Goal: Information Seeking & Learning: Find specific fact

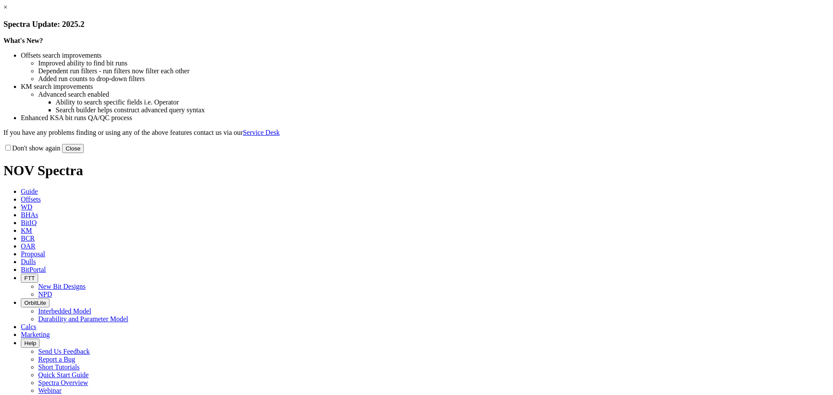
click at [84, 153] on button "Close" at bounding box center [73, 148] width 22 height 9
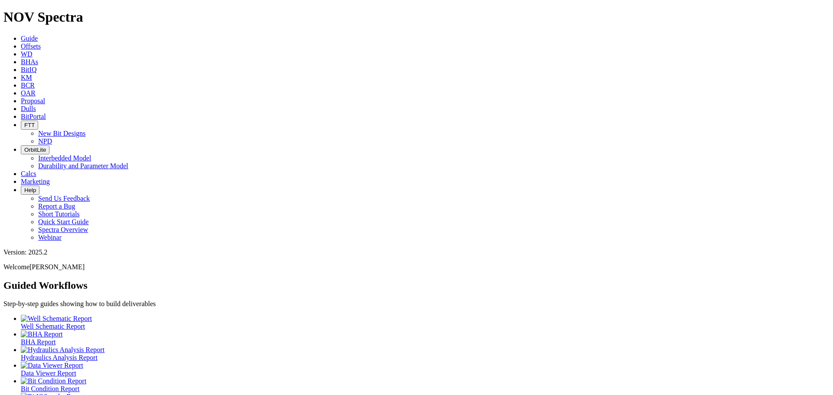
click at [21, 43] on icon at bounding box center [21, 46] width 0 height 7
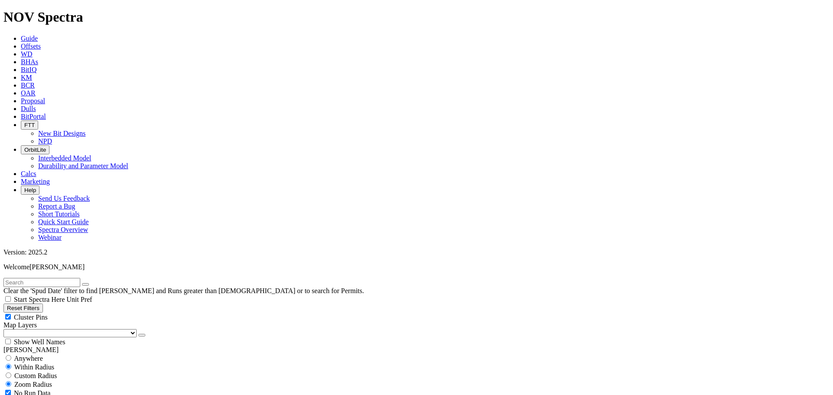
click at [48, 278] on input "text" at bounding box center [41, 282] width 77 height 9
type input "a317253"
click at [91, 283] on button "submit" at bounding box center [94, 284] width 7 height 3
click at [85, 313] on div "Cluster Pins" at bounding box center [416, 317] width 826 height 9
checkbox input "false"
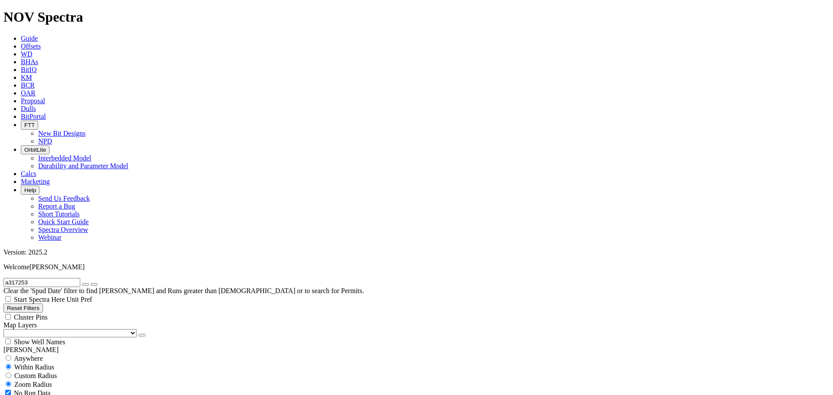
click at [39, 329] on select "US Counties [GEOGRAPHIC_DATA], [GEOGRAPHIC_DATA] [GEOGRAPHIC_DATA], [GEOGRAPHIC…" at bounding box center [69, 333] width 133 height 8
click at [7, 329] on select "US Counties [GEOGRAPHIC_DATA], [GEOGRAPHIC_DATA] [GEOGRAPHIC_DATA], [GEOGRAPHIC…" at bounding box center [69, 333] width 133 height 8
drag, startPoint x: 51, startPoint y: 42, endPoint x: 9, endPoint y: 43, distance: 42.1
click at [9, 278] on input "a317253" at bounding box center [41, 282] width 77 height 9
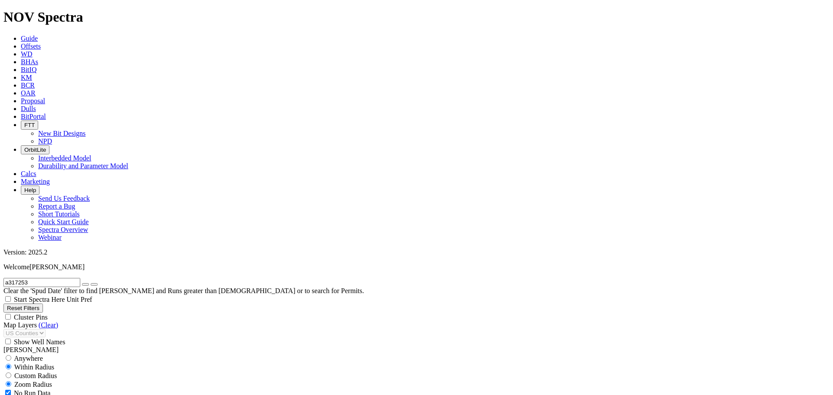
type input "[PERSON_NAME]"
click at [98, 283] on button "submit" at bounding box center [94, 284] width 7 height 3
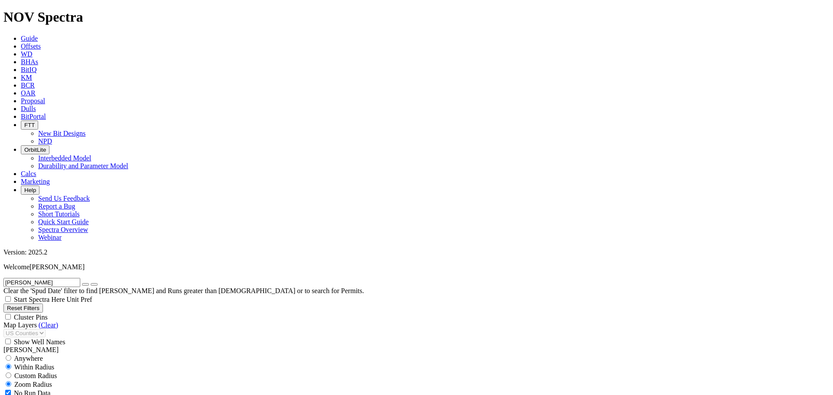
select select "8.75"
checkbox input "false"
select select "? number:8.75 ?"
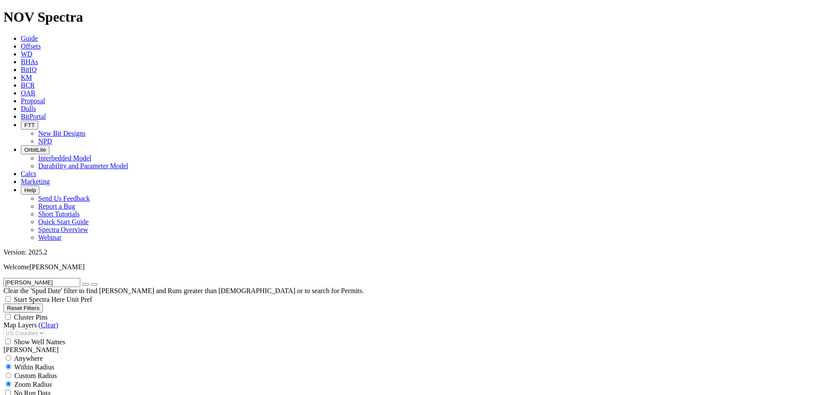
scroll to position [203, 0]
click at [85, 285] on icon "button" at bounding box center [85, 285] width 0 height 0
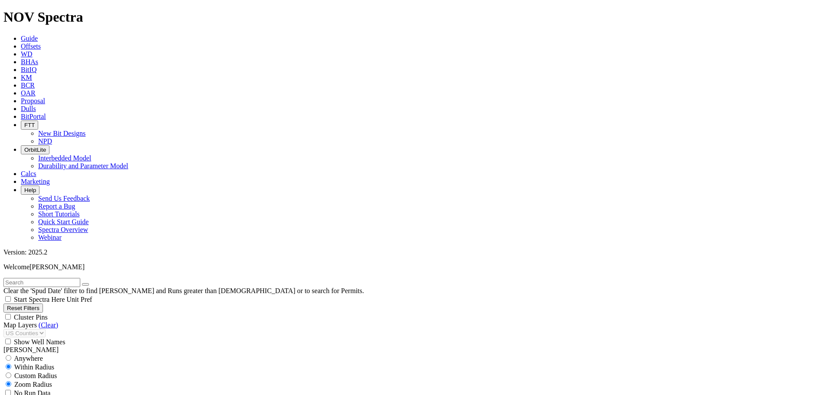
select select
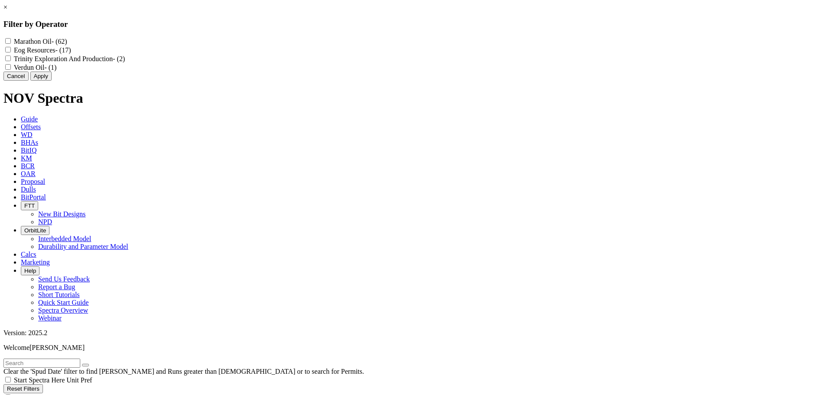
click at [11, 42] on Oil "Marathon Oil - (62)" at bounding box center [8, 41] width 6 height 6
checkbox Oil "true"
drag, startPoint x: 462, startPoint y: 115, endPoint x: 454, endPoint y: 116, distance: 7.4
click at [52, 81] on button "Apply" at bounding box center [40, 76] width 21 height 9
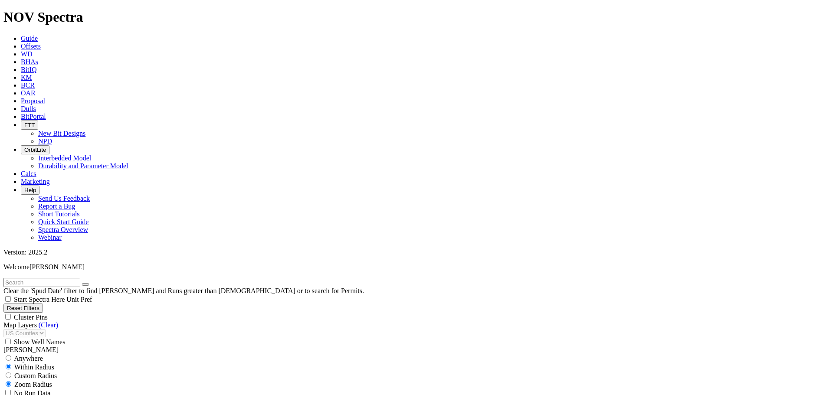
scroll to position [6903, 0]
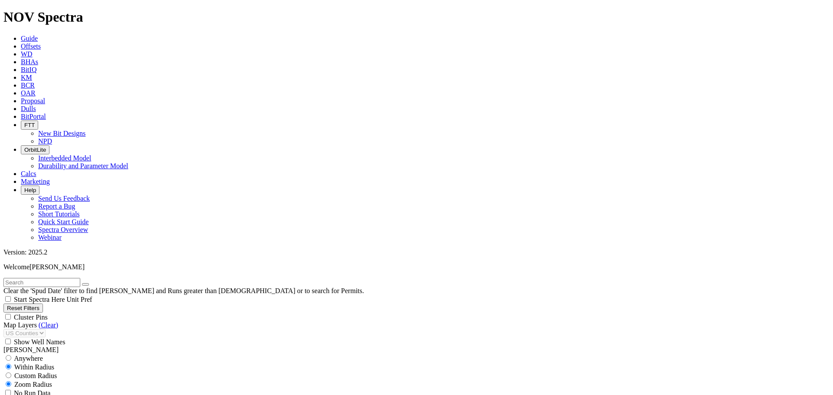
type input "10000"
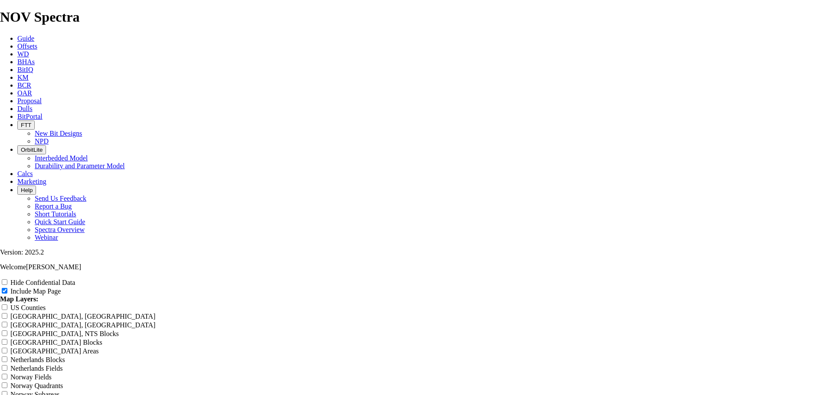
scroll to position [203, 0]
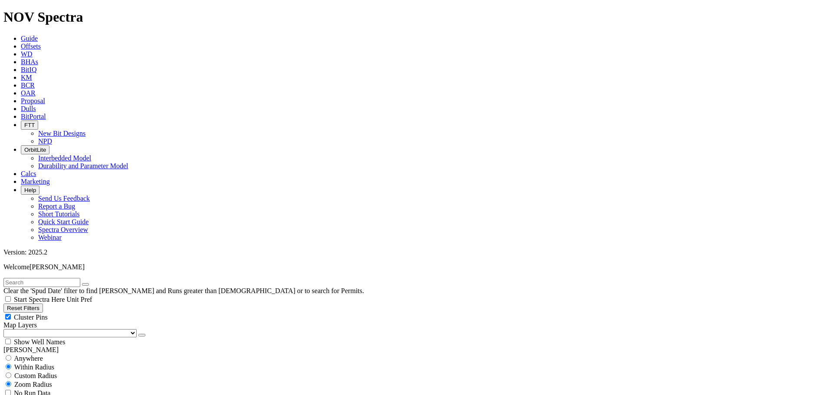
select select
click at [27, 278] on input "text" at bounding box center [41, 282] width 77 height 9
type input "ak1"
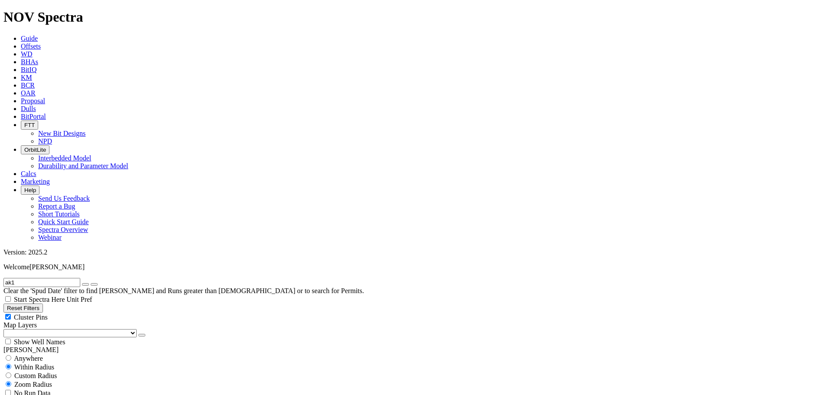
drag, startPoint x: 47, startPoint y: 299, endPoint x: 83, endPoint y: 296, distance: 36.6
click at [85, 285] on icon "button" at bounding box center [85, 285] width 0 height 0
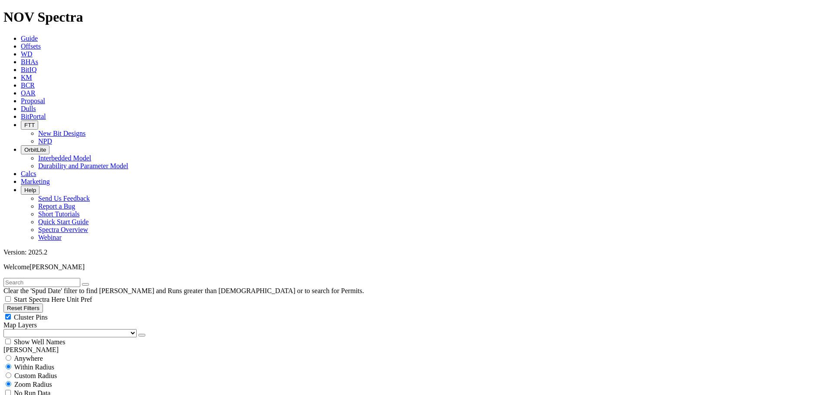
select select
click at [28, 278] on input "text" at bounding box center [41, 282] width 77 height 9
type input "ak1"
click at [91, 283] on button "submit" at bounding box center [94, 284] width 7 height 3
click at [98, 283] on button "submit" at bounding box center [94, 284] width 7 height 3
